Goal: Find specific page/section: Find specific page/section

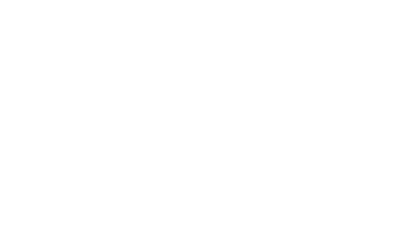
select select "Song"
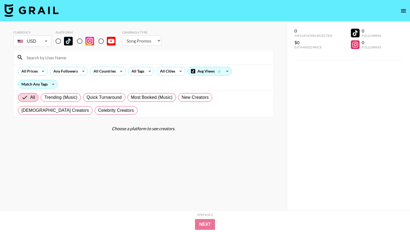
click at [59, 43] on input "radio" at bounding box center [58, 41] width 11 height 11
radio input "true"
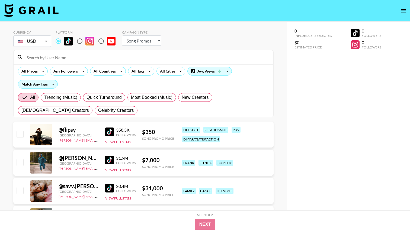
click at [59, 57] on input at bounding box center [146, 57] width 247 height 9
type input "t"
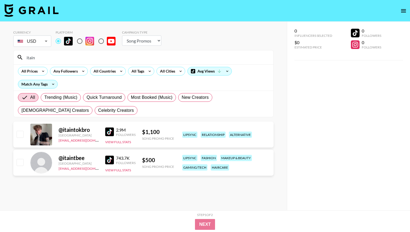
click at [173, 60] on input "itain" at bounding box center [146, 57] width 247 height 9
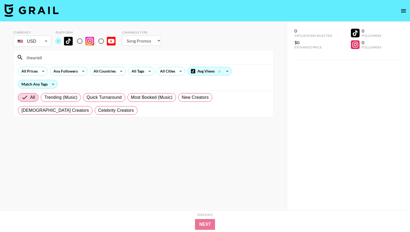
click at [170, 59] on input "theariell" at bounding box center [146, 57] width 247 height 9
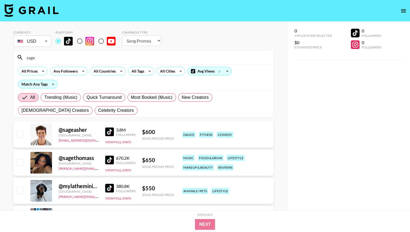
click at [87, 55] on input "sage" at bounding box center [146, 57] width 247 height 9
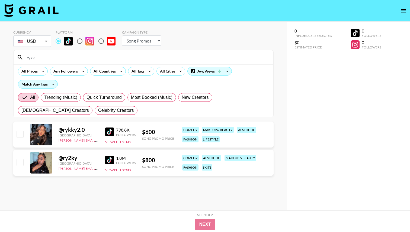
click at [221, 60] on input "rykk" at bounding box center [146, 57] width 247 height 9
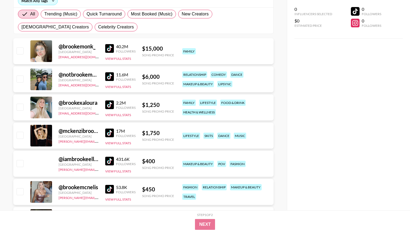
scroll to position [86, 0]
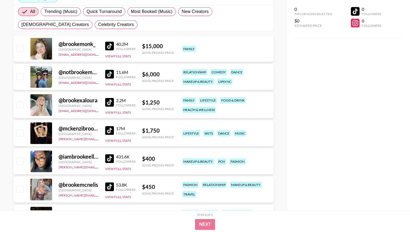
type input "[PERSON_NAME]"
